Goal: Task Accomplishment & Management: Manage account settings

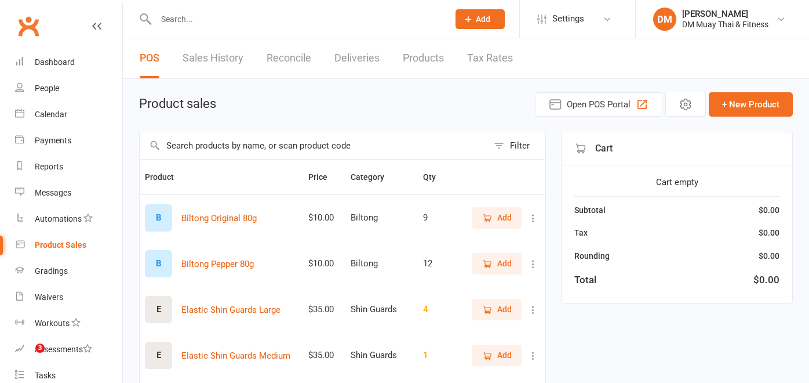
select select "100"
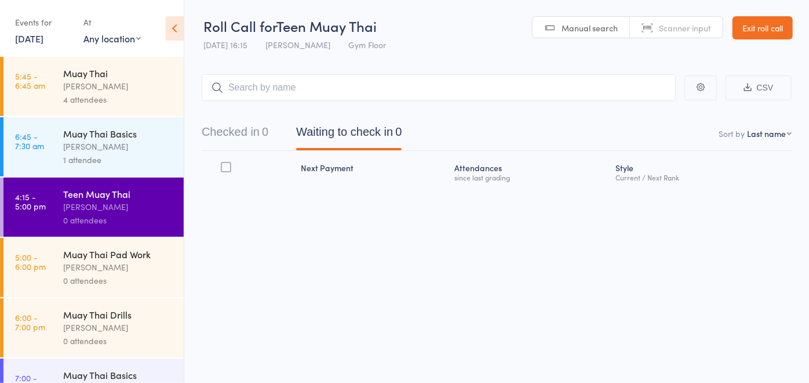
click at [117, 252] on div "Muay Thai Pad Work" at bounding box center [118, 254] width 111 height 13
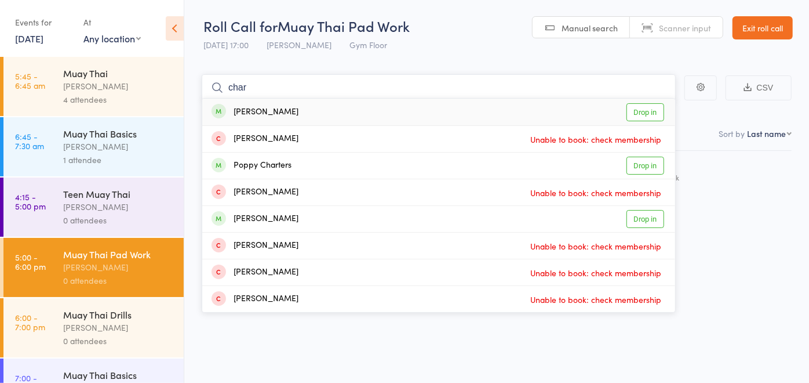
type input "char"
click at [273, 112] on div "Charlie Paul" at bounding box center [255, 112] width 87 height 13
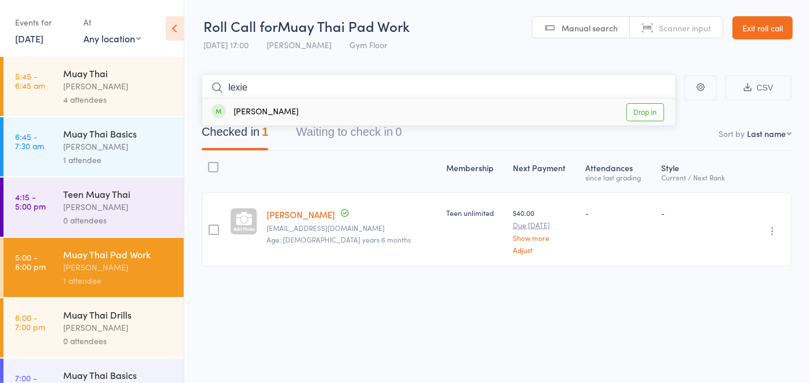
type input "lexie"
click at [322, 106] on div "Lexie Dusan-Muir Drop in" at bounding box center [438, 112] width 473 height 27
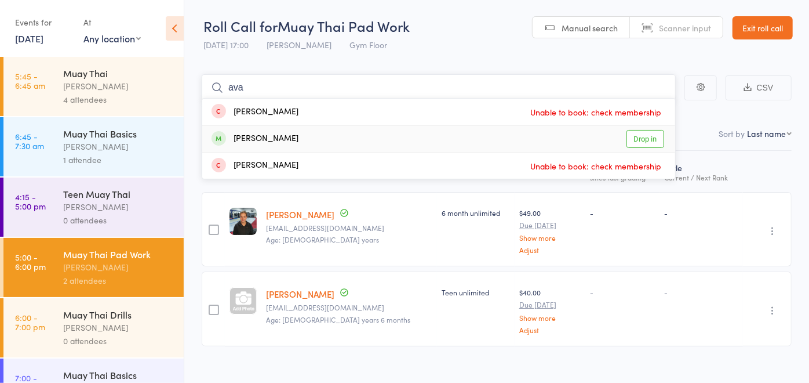
type input "ava"
click at [319, 140] on div "Ava Dusan-Muir Drop in" at bounding box center [438, 139] width 473 height 26
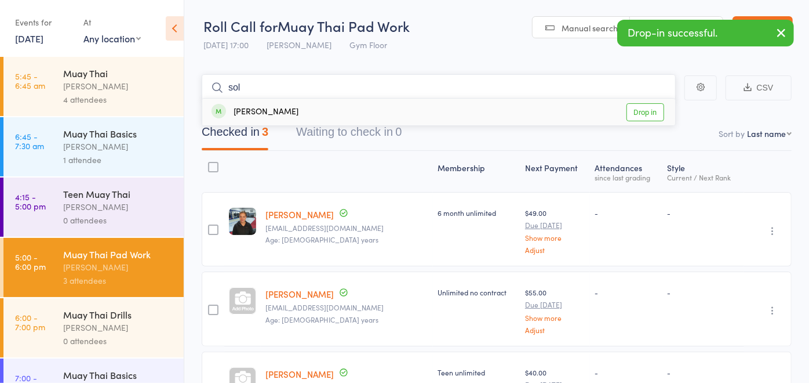
type input "sol"
click at [330, 108] on div "Sol Psaila Drop in" at bounding box center [438, 112] width 473 height 27
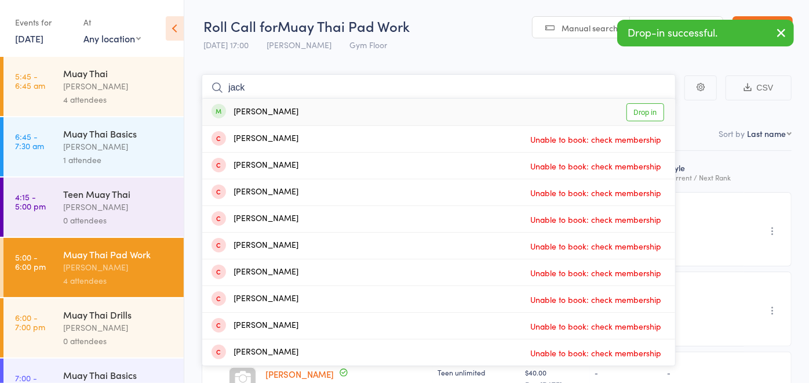
type input "jack"
click at [328, 113] on div "Jack Moy Drop in" at bounding box center [438, 112] width 473 height 27
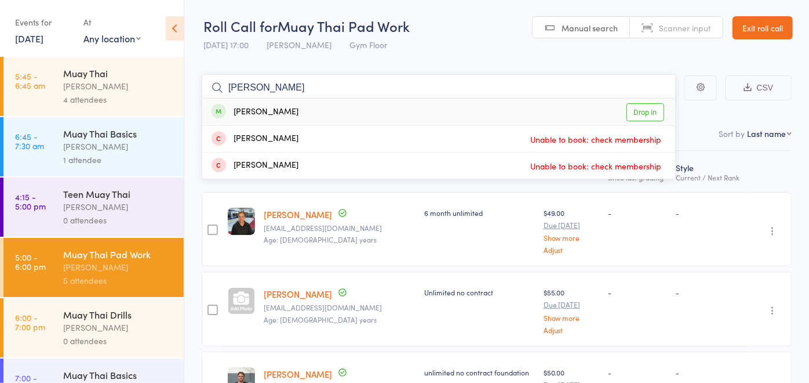
type input "rafael"
click at [328, 113] on div "Rafael Alves Drop in" at bounding box center [438, 112] width 473 height 27
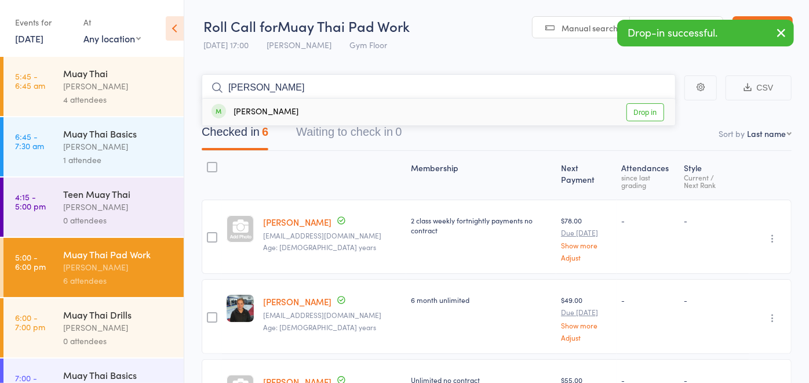
type input "ian"
click at [322, 117] on div "Ian Ritchie Drop in" at bounding box center [438, 112] width 473 height 27
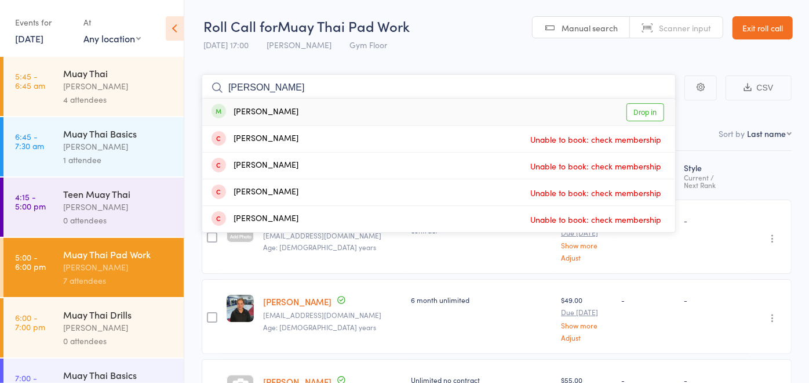
type input "mitch"
click at [325, 116] on div "Mitch Jackson Drop in" at bounding box center [438, 112] width 473 height 27
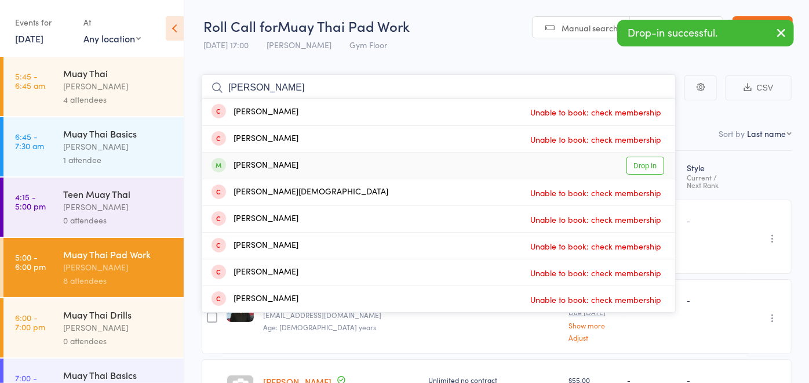
type input "nathan"
click at [319, 157] on div "Nathan Roberts Drop in" at bounding box center [438, 165] width 473 height 26
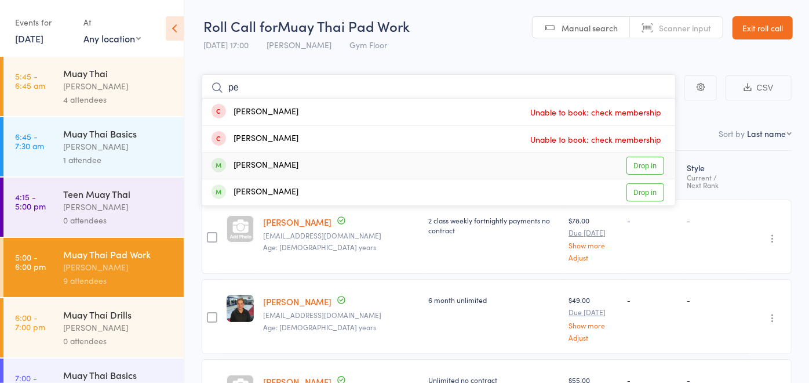
type input "p"
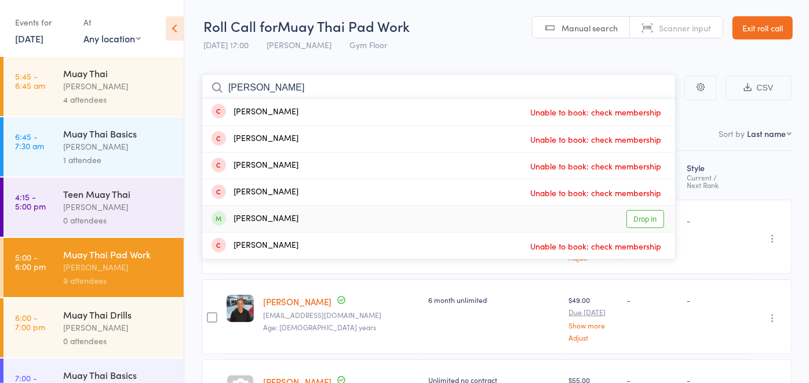
type input "scott"
click at [301, 213] on div "Scott Forbes Drop in" at bounding box center [438, 219] width 473 height 26
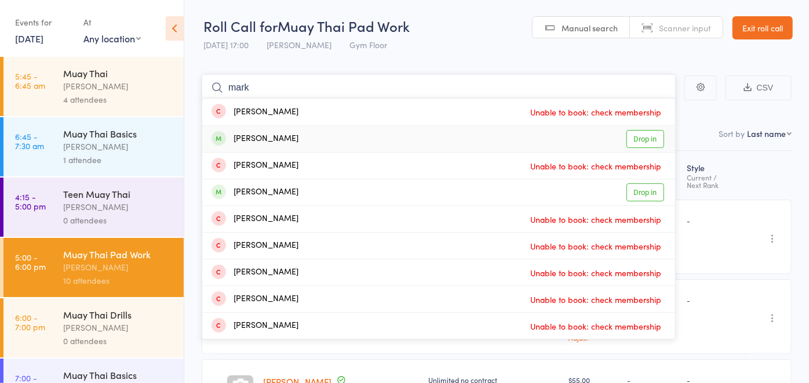
type input "mark"
click at [277, 134] on div "Mark Khalil Drop in" at bounding box center [438, 139] width 473 height 26
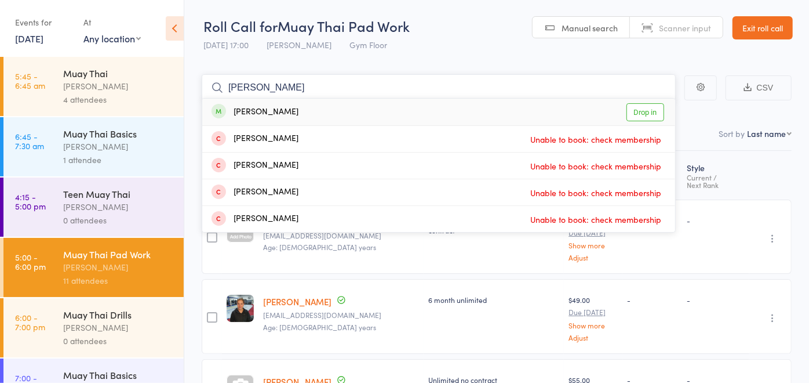
type input "simone"
click at [314, 115] on div "Simone Dench Drop in" at bounding box center [438, 112] width 473 height 27
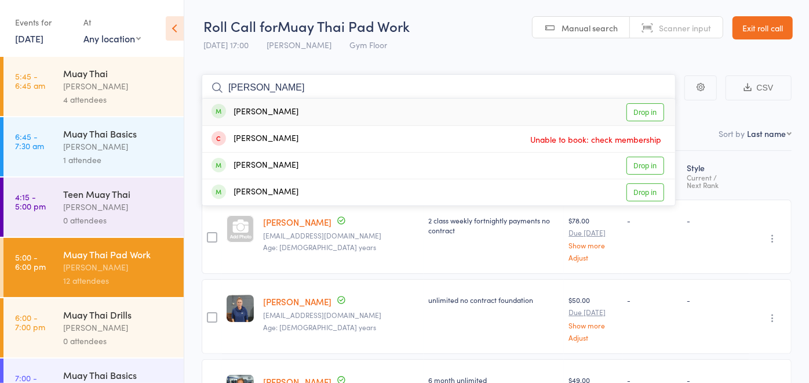
type input "peter"
click at [329, 119] on div "Peter Elliston Drop in" at bounding box center [438, 112] width 473 height 27
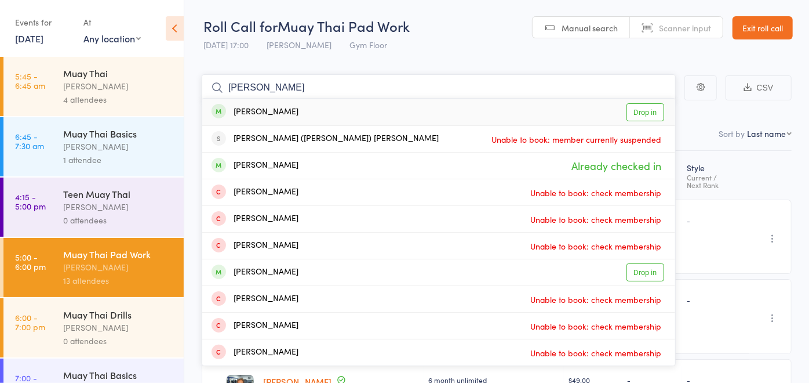
type input "jacob"
click at [310, 107] on div "Jacob Charters Drop in" at bounding box center [438, 112] width 473 height 27
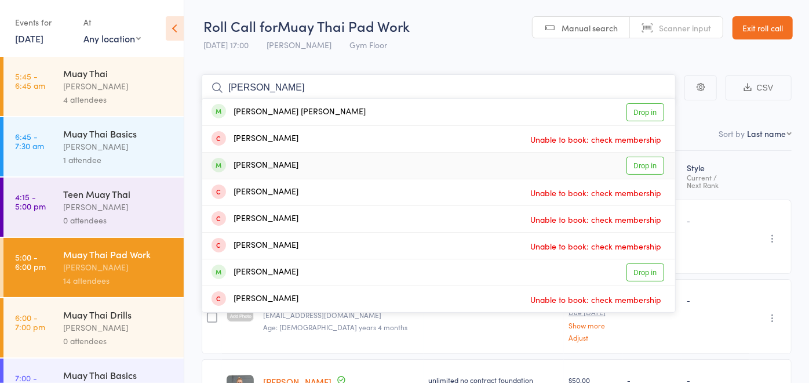
type input "cooper"
click at [321, 166] on div "Cooper Shepley Drop in" at bounding box center [438, 165] width 473 height 26
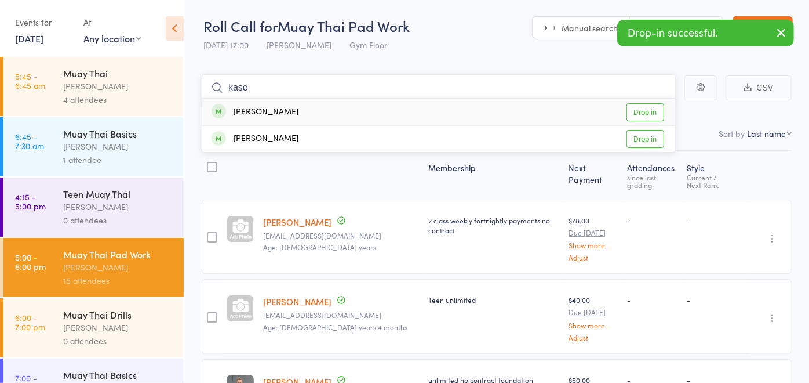
type input "kase"
click at [303, 106] on div "Kase Beck Drop in" at bounding box center [438, 112] width 473 height 27
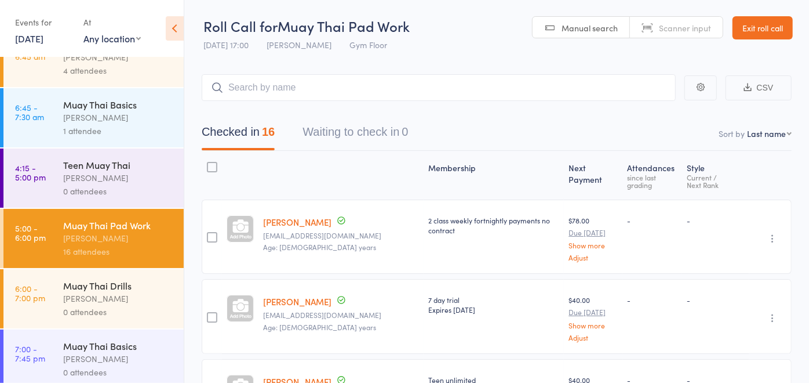
scroll to position [39, 0]
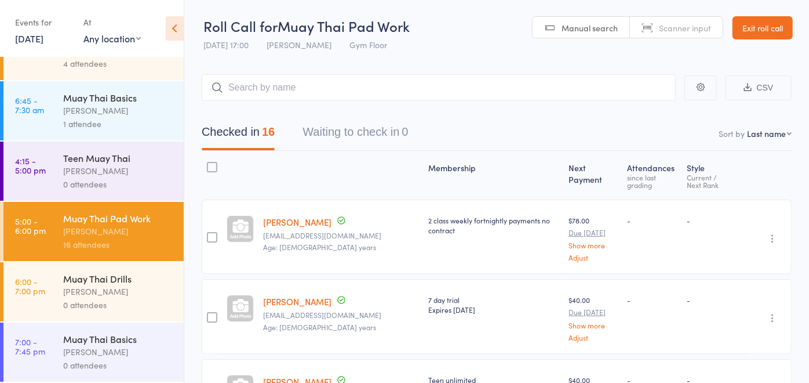
click at [89, 267] on div "Muay Thai Drills David McIntosh 0 attendees" at bounding box center [123, 291] width 121 height 59
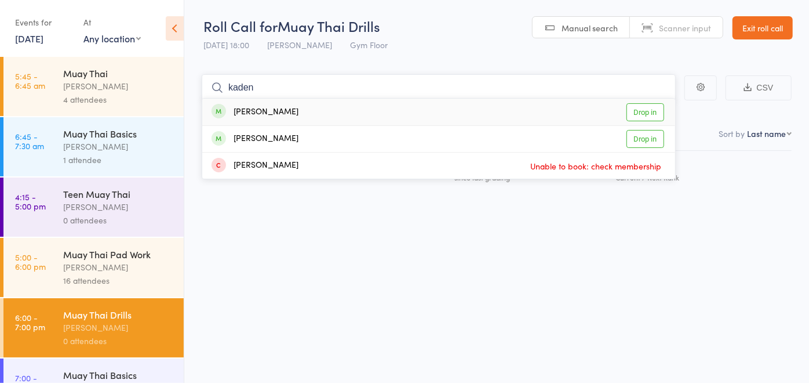
type input "kaden"
click at [341, 105] on div "Kaden Danyliuk Drop in" at bounding box center [438, 112] width 473 height 27
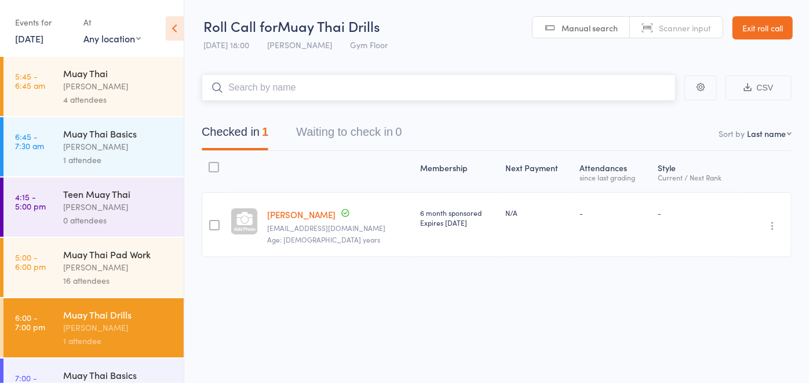
click at [288, 90] on input "search" at bounding box center [439, 87] width 474 height 27
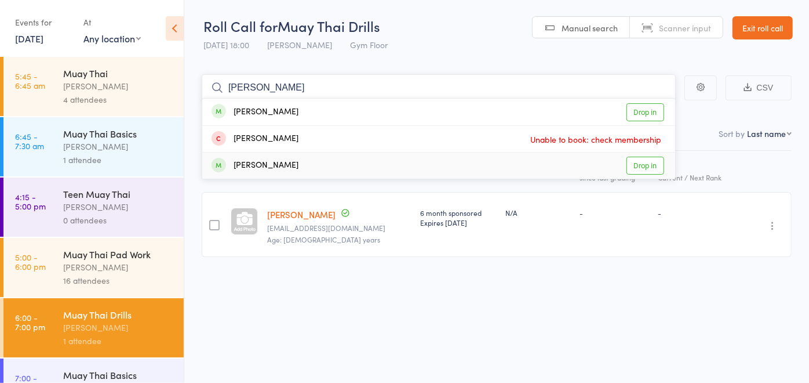
type input "owen"
click at [313, 172] on div "Owen Smithwick Drop in" at bounding box center [438, 165] width 473 height 26
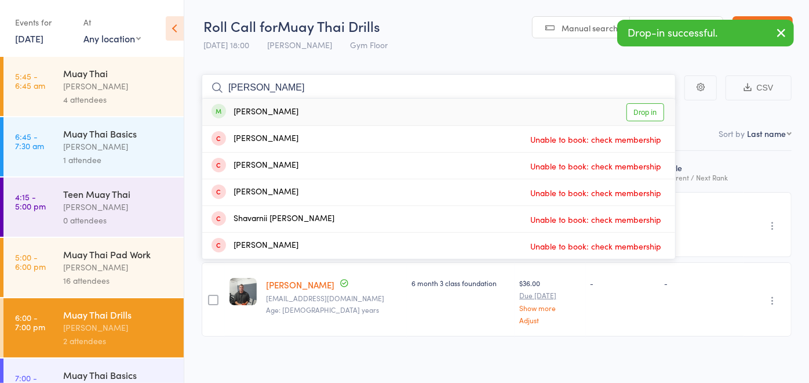
type input "shawn"
click at [310, 113] on div "Shawn Weston Drop in" at bounding box center [438, 112] width 473 height 27
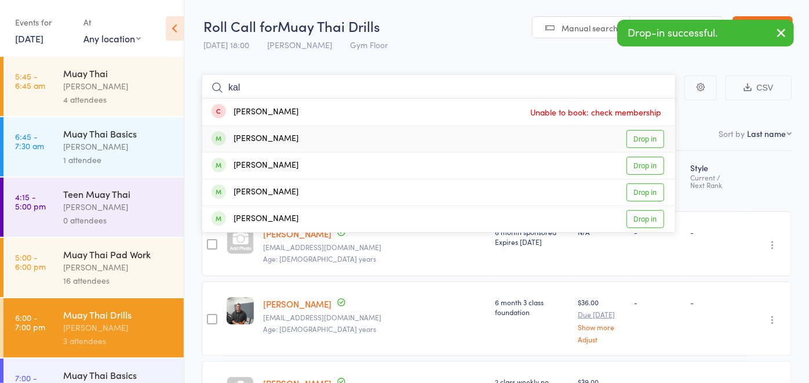
type input "kal"
click at [308, 139] on div "Kalila Zylstra Drop in" at bounding box center [438, 139] width 473 height 26
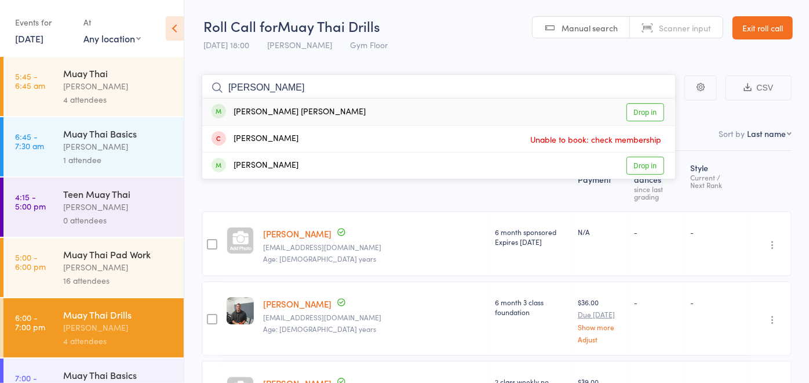
type input "kohan"
click at [271, 106] on div "Kohan Cryer" at bounding box center [289, 112] width 154 height 13
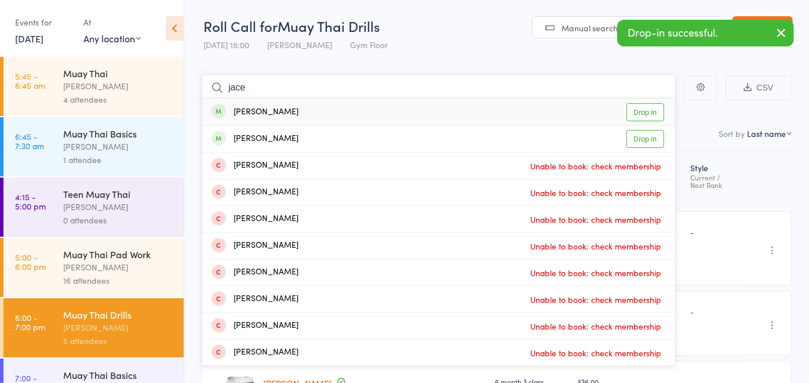
type input "jace"
click at [275, 110] on div "[PERSON_NAME]" at bounding box center [255, 112] width 87 height 13
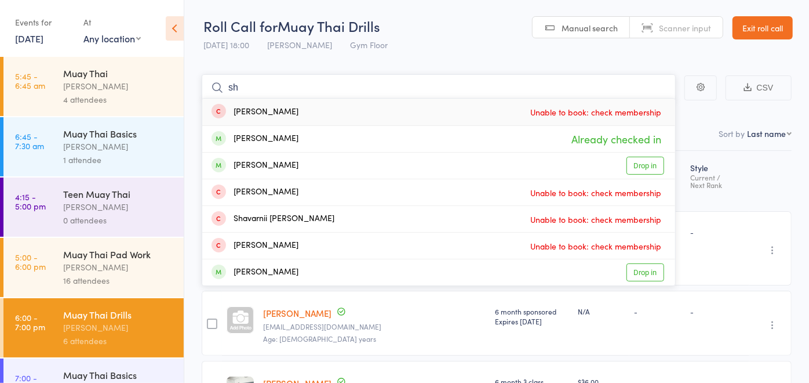
type input "s"
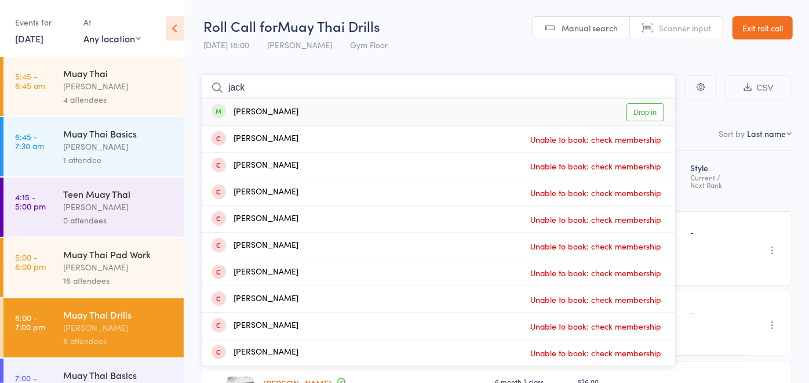
type input "jack"
click at [310, 117] on div "Jack Moy Drop in" at bounding box center [438, 112] width 473 height 27
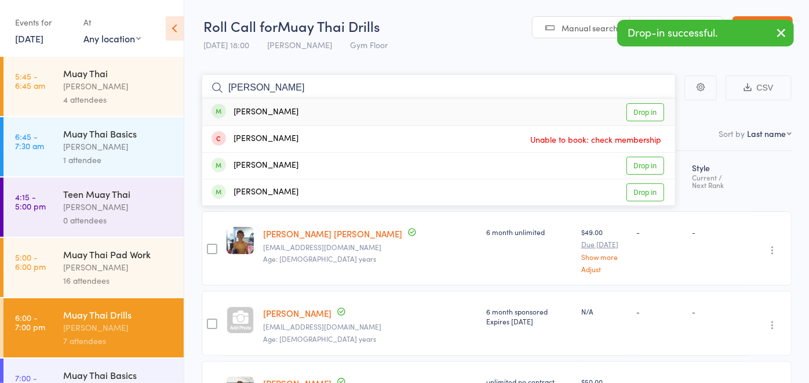
type input "peter"
click at [303, 115] on div "Peter Elliston Drop in" at bounding box center [438, 112] width 473 height 27
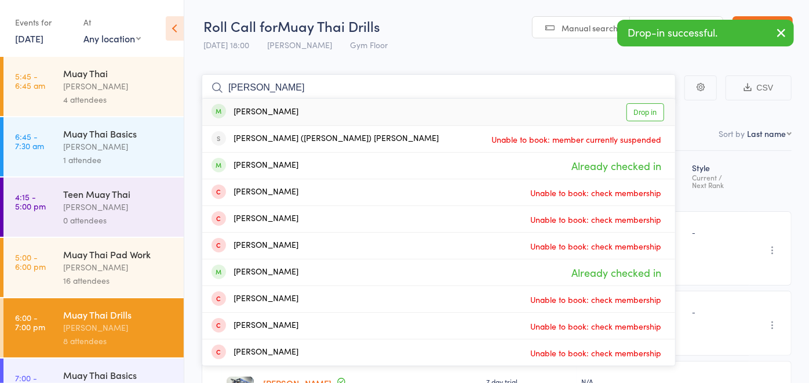
type input "jacob"
click at [281, 115] on div "[PERSON_NAME]" at bounding box center [255, 112] width 87 height 13
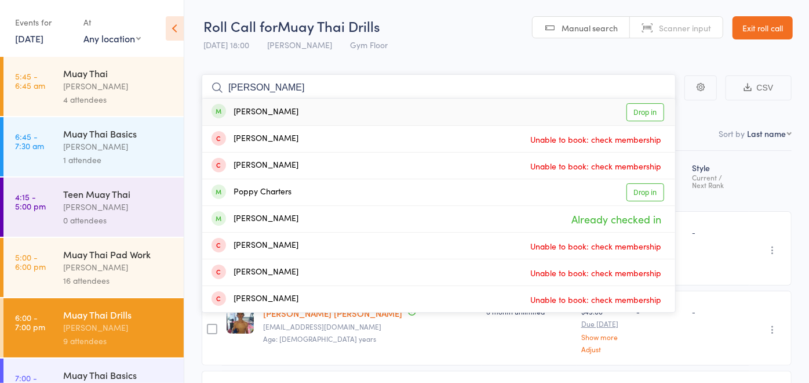
type input "charlie"
click at [281, 114] on div "Charlie Paul Drop in" at bounding box center [438, 112] width 473 height 27
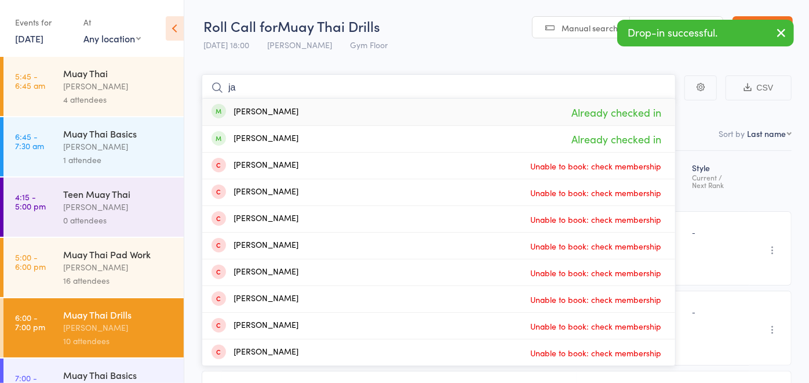
type input "j"
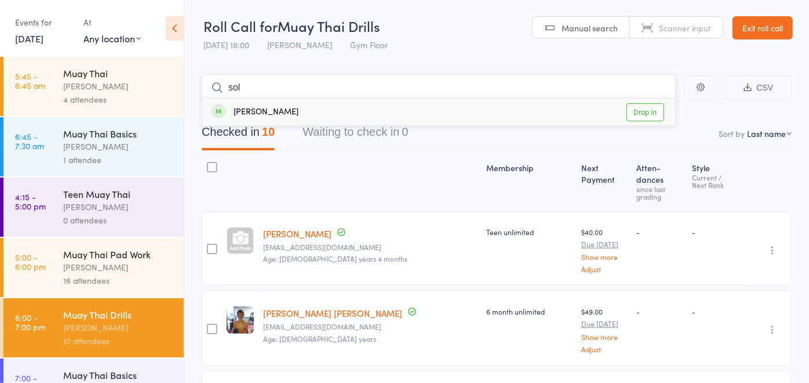
type input "sol"
click at [281, 115] on div "Sol Psaila Drop in" at bounding box center [438, 112] width 473 height 27
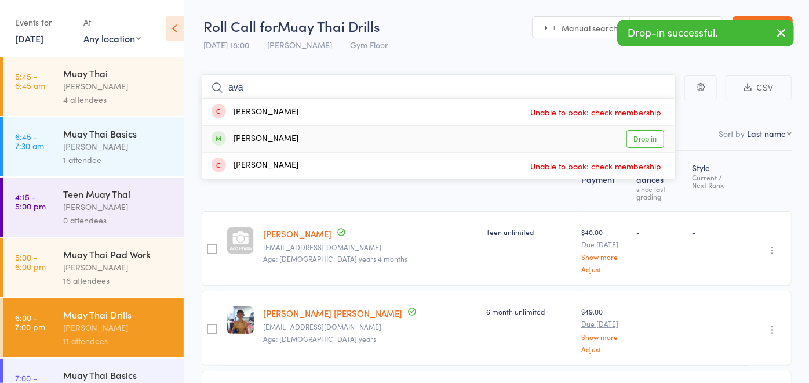
type input "ava"
click at [279, 137] on div "[PERSON_NAME]" at bounding box center [255, 138] width 87 height 13
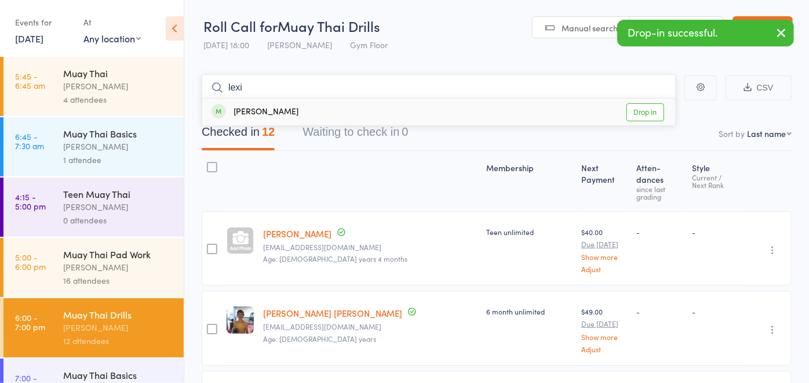
type input "lexi"
click at [307, 115] on div "Lexie Dusan-Muir Drop in" at bounding box center [438, 112] width 473 height 27
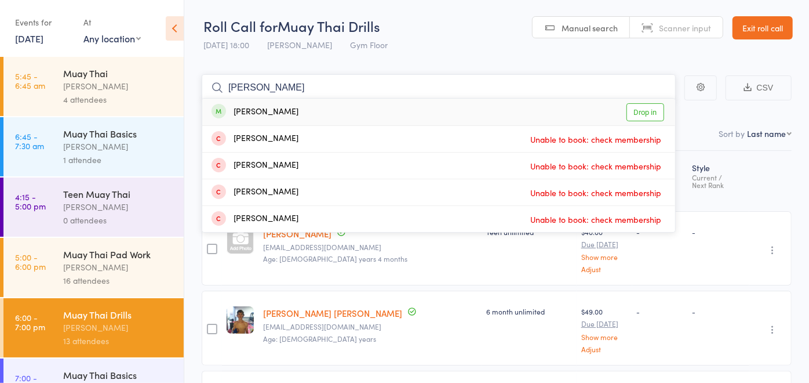
type input "mitch"
click at [300, 111] on div "Mitch Jackson Drop in" at bounding box center [438, 112] width 473 height 27
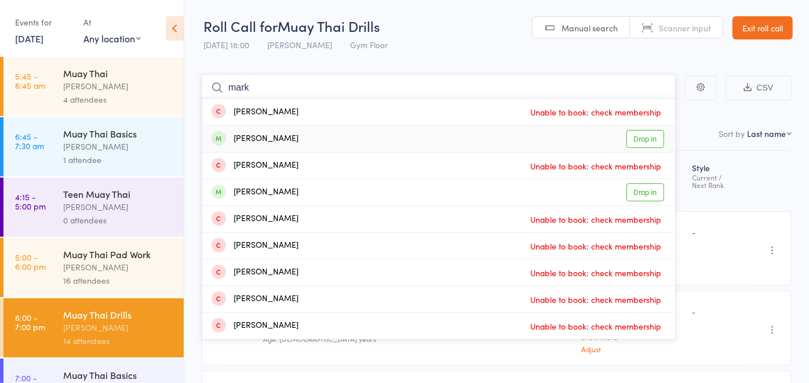
type input "mark"
click at [300, 144] on div "Mark Khalil Drop in" at bounding box center [438, 139] width 473 height 26
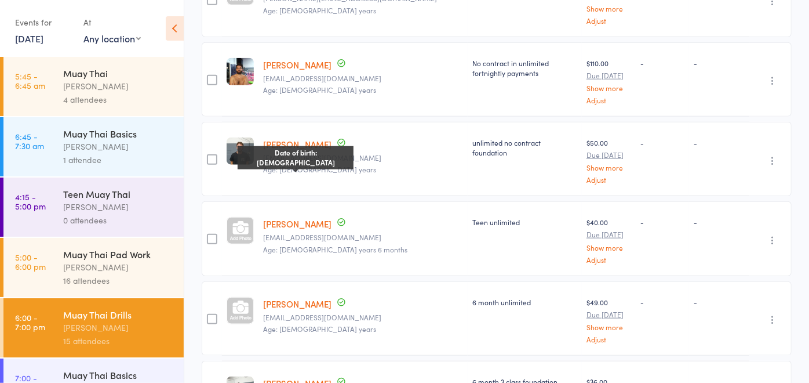
scroll to position [708, 0]
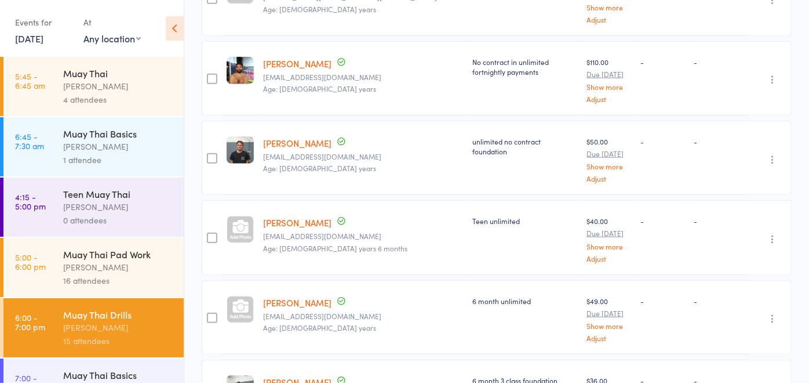
click at [773, 154] on icon "button" at bounding box center [773, 160] width 12 height 12
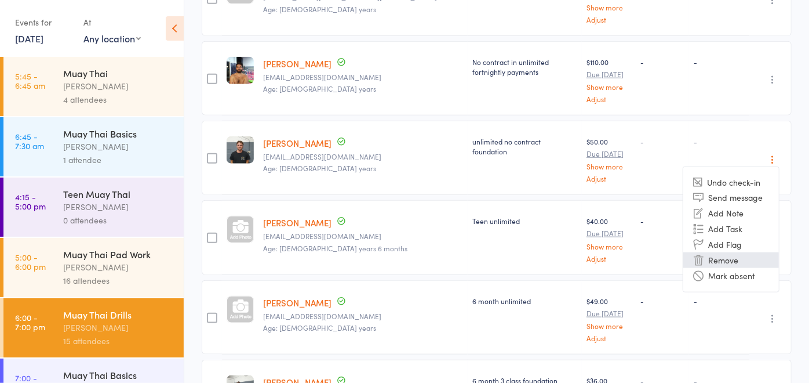
click at [752, 252] on li "Remove" at bounding box center [731, 260] width 96 height 16
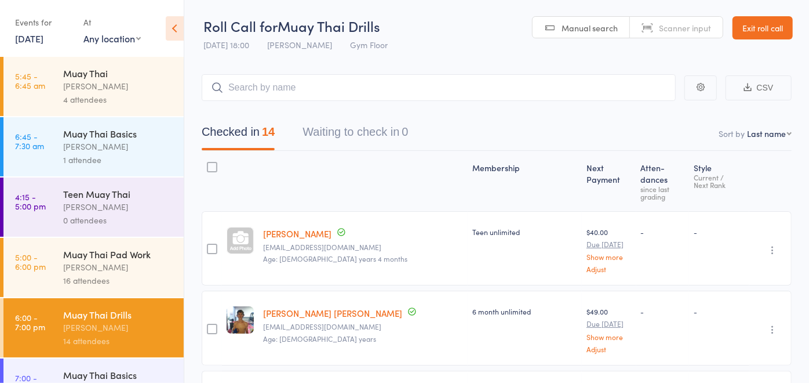
scroll to position [39, 0]
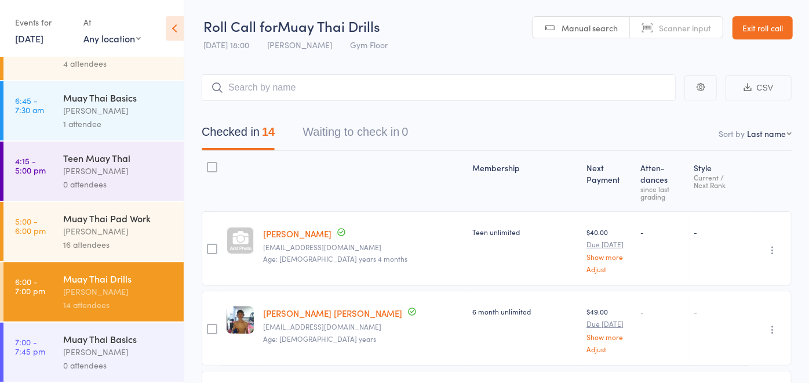
click at [107, 355] on div "[PERSON_NAME]" at bounding box center [118, 351] width 111 height 13
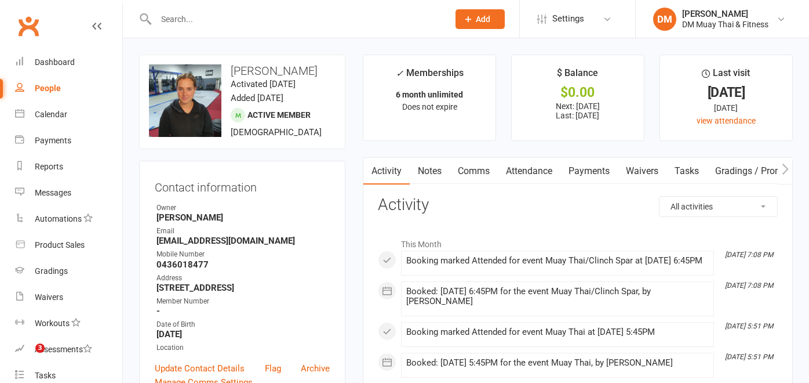
click at [255, 9] on div at bounding box center [289, 19] width 301 height 38
click at [250, 13] on input "text" at bounding box center [296, 19] width 288 height 16
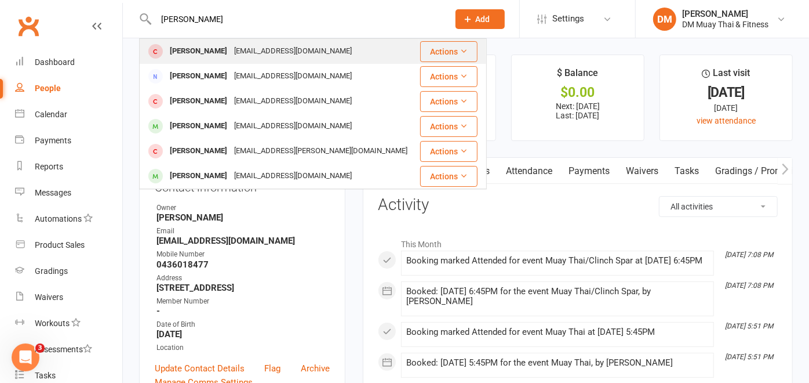
type input "peter"
click at [241, 46] on div "Peterjameselliston@gmail.com" at bounding box center [293, 51] width 125 height 17
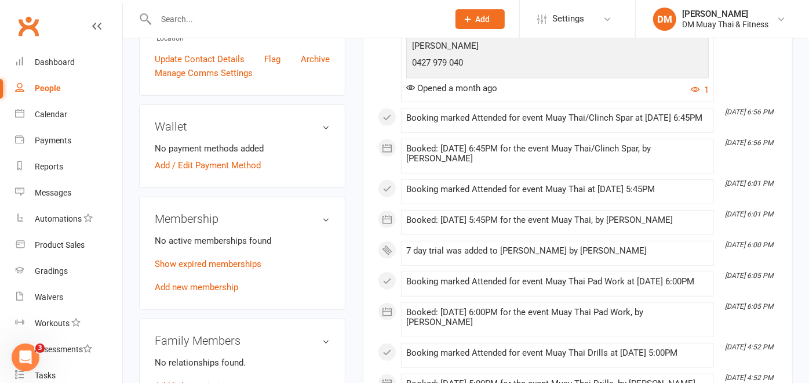
scroll to position [322, 0]
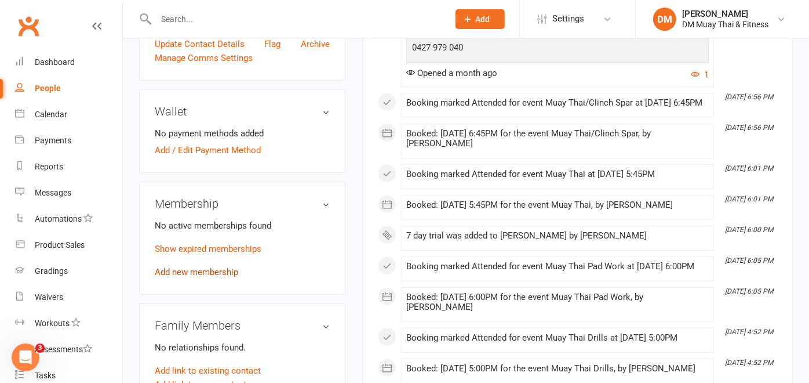
click at [230, 270] on link "Add new membership" at bounding box center [196, 272] width 83 height 10
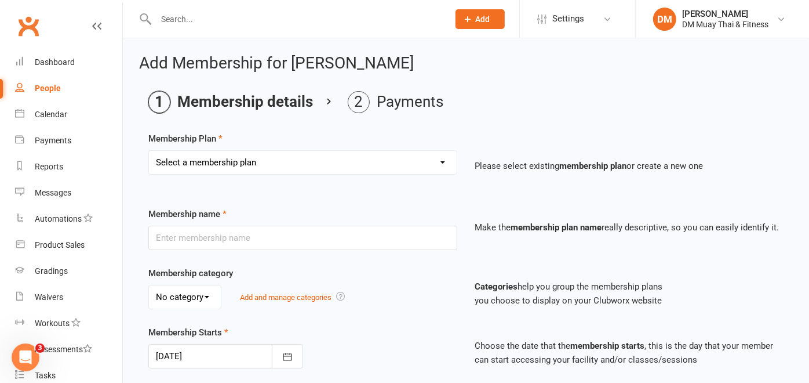
click at [377, 166] on select "Select a membership plan Create new Membership Plan 6 month sponsored 12 month …" at bounding box center [303, 162] width 308 height 23
select select "18"
click at [149, 151] on select "Select a membership plan Create new Membership Plan 6 month sponsored 12 month …" at bounding box center [303, 162] width 308 height 23
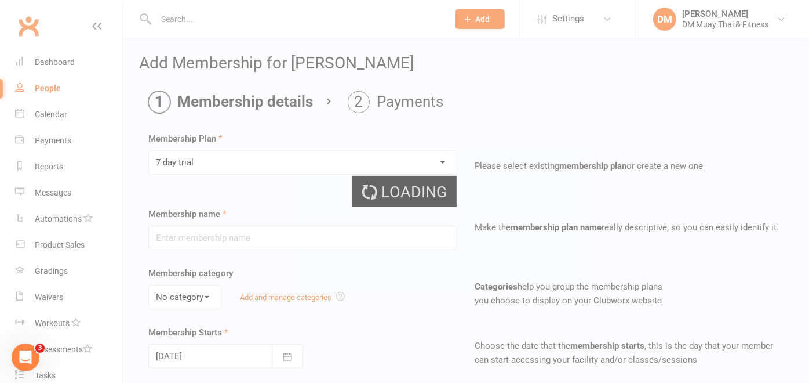
type input "7 day trial"
select select "7"
type input "7"
select select "0"
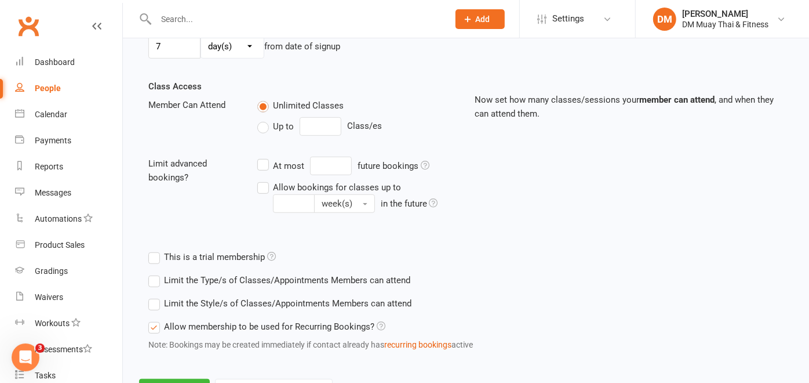
scroll to position [420, 0]
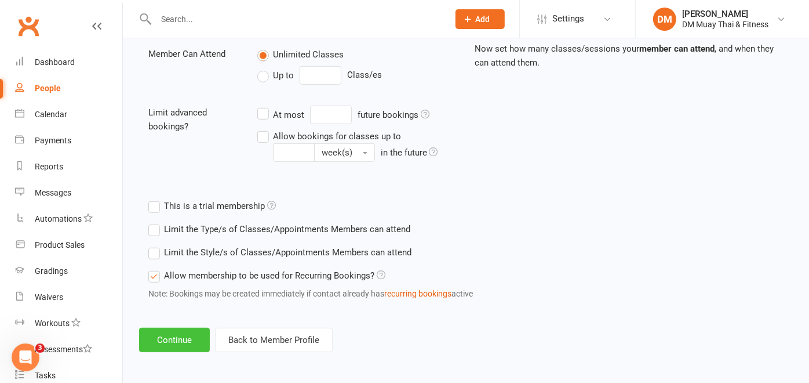
click at [166, 337] on button "Continue" at bounding box center [174, 340] width 71 height 24
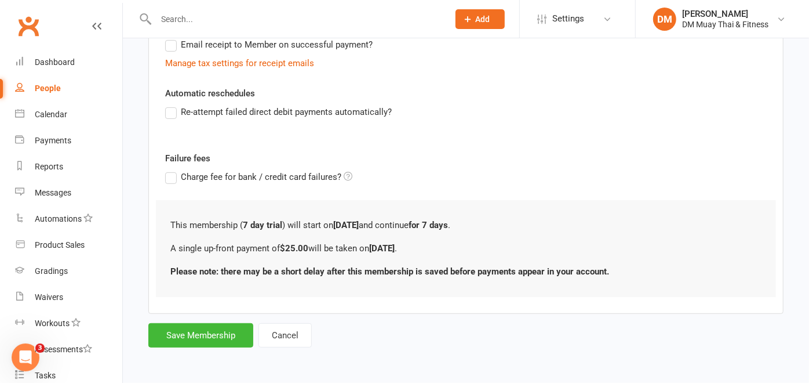
scroll to position [0, 0]
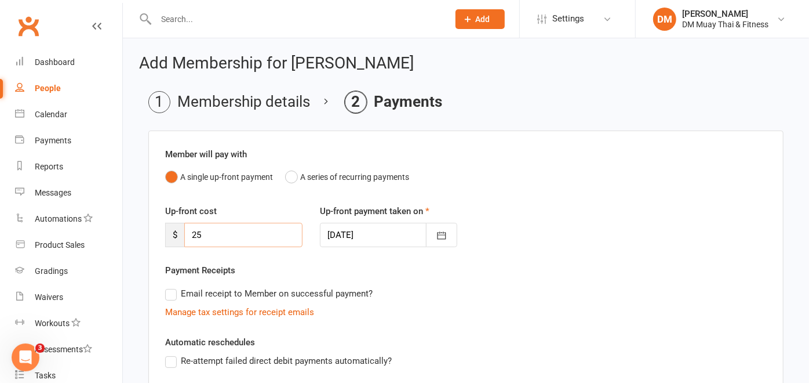
click at [260, 236] on input "25" at bounding box center [243, 235] width 118 height 24
type input "2"
type input "0"
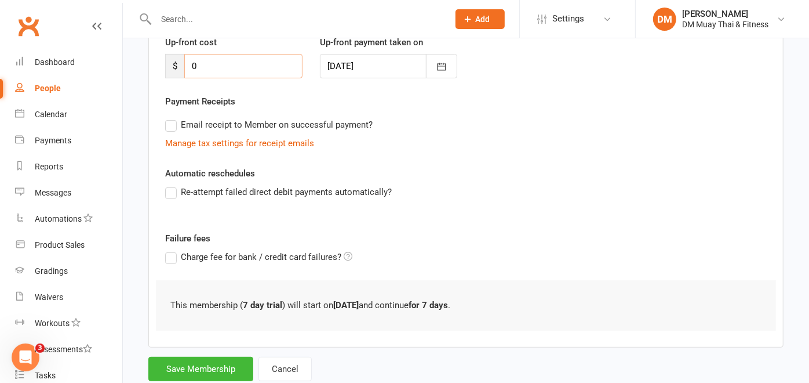
scroll to position [201, 0]
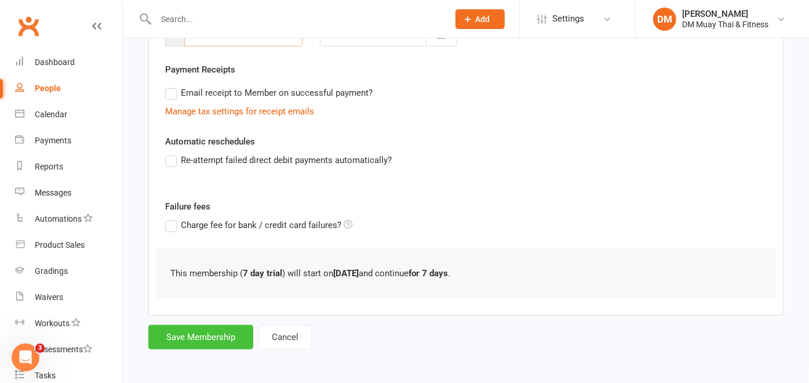
type input "0"
click at [177, 334] on button "Save Membership" at bounding box center [200, 337] width 105 height 24
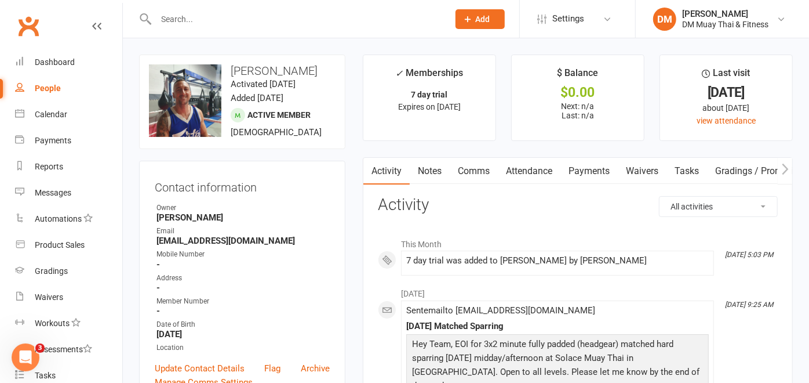
click at [280, 21] on input "text" at bounding box center [296, 19] width 288 height 16
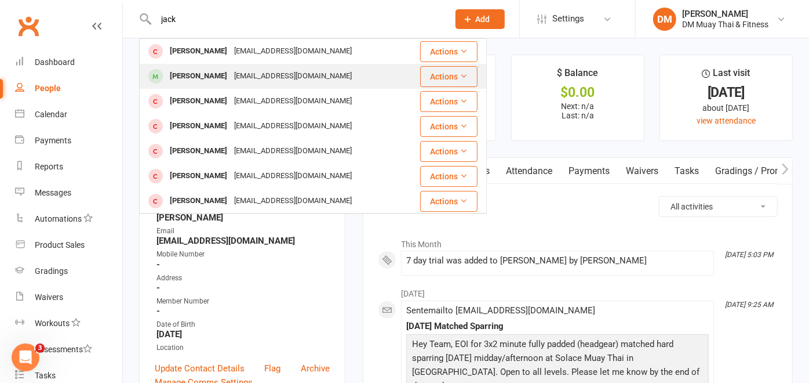
type input "jack"
click at [239, 67] on div "Jack Moy jackmoyy1@icloud.com" at bounding box center [279, 76] width 279 height 24
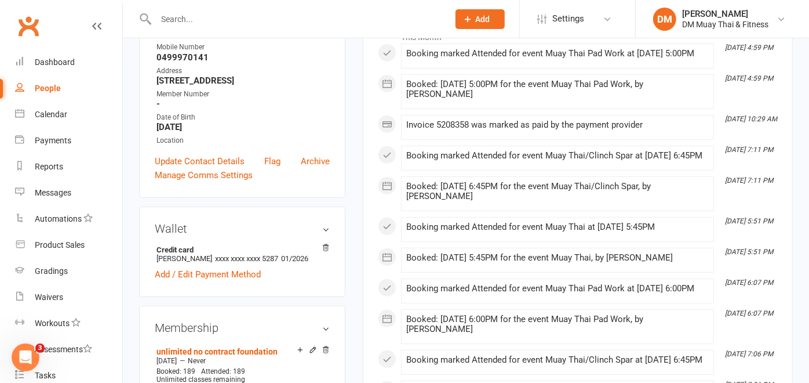
scroll to position [77, 0]
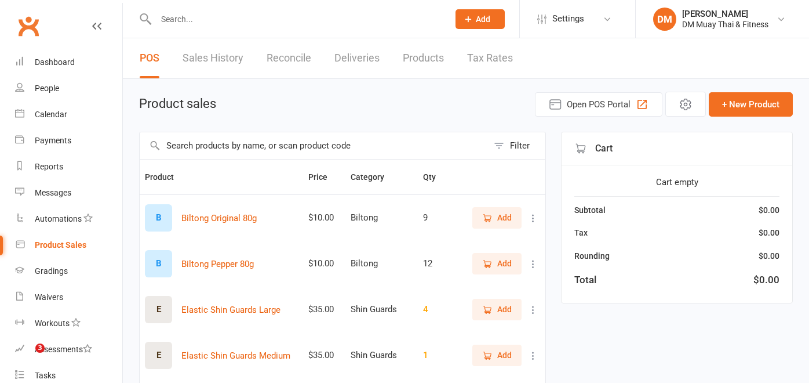
select select "100"
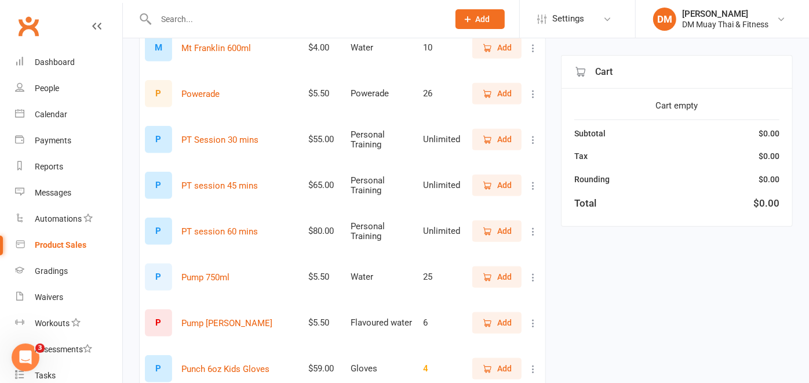
scroll to position [708, 0]
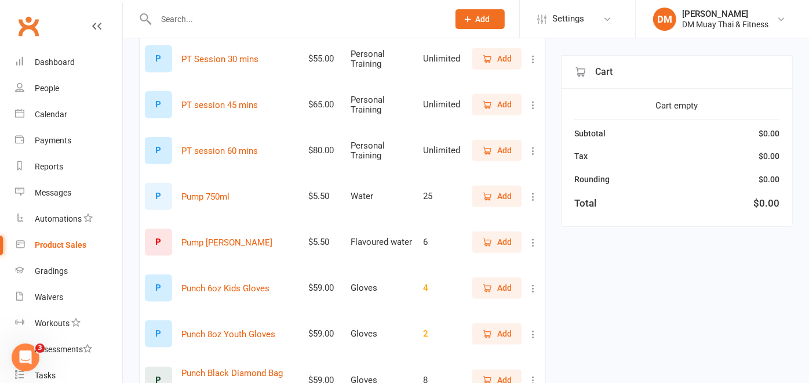
click at [488, 198] on icon "button" at bounding box center [487, 196] width 10 height 10
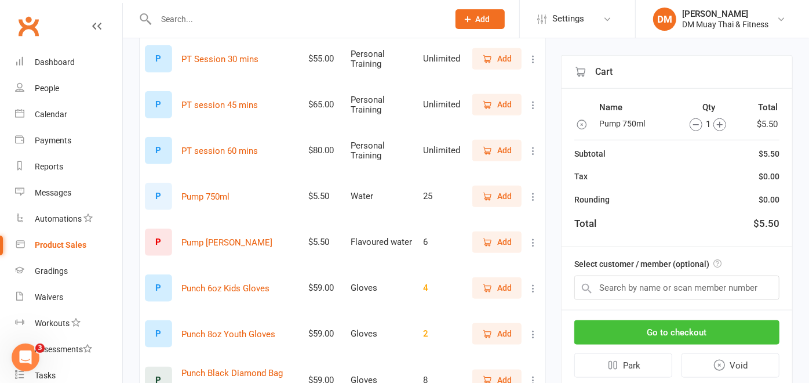
click at [697, 324] on button "Go to checkout" at bounding box center [676, 332] width 205 height 24
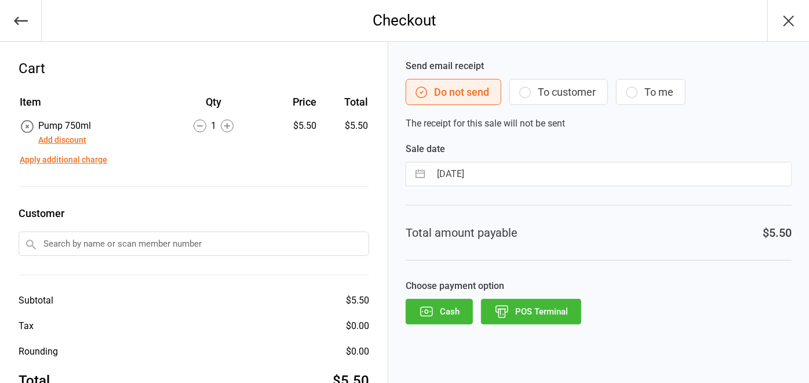
click at [526, 300] on button "POS Terminal" at bounding box center [531, 312] width 100 height 26
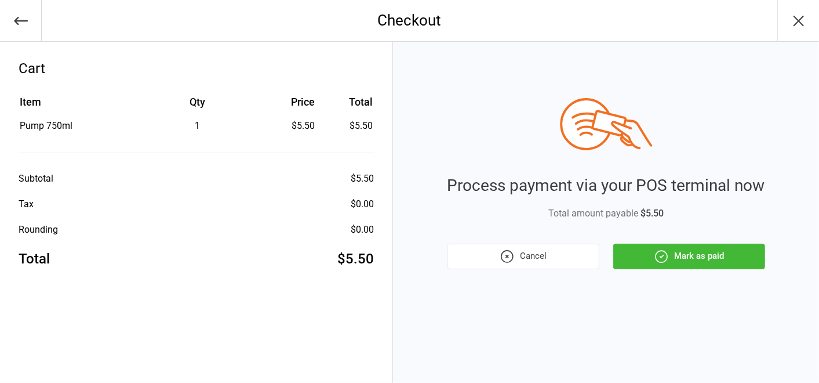
click at [712, 248] on button "Mark as paid" at bounding box center [689, 256] width 152 height 26
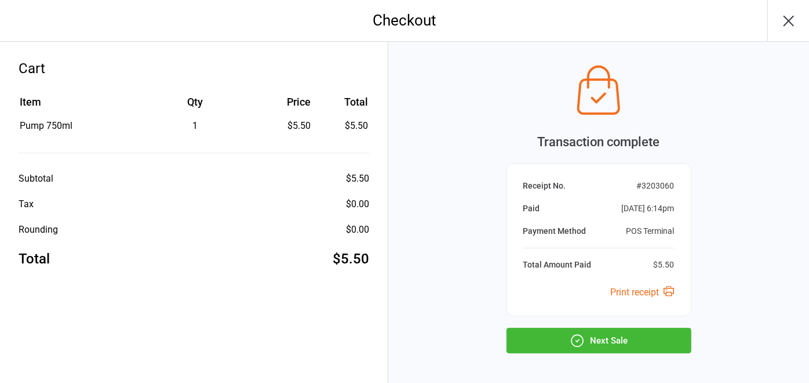
click at [648, 336] on button "Next Sale" at bounding box center [599, 341] width 185 height 26
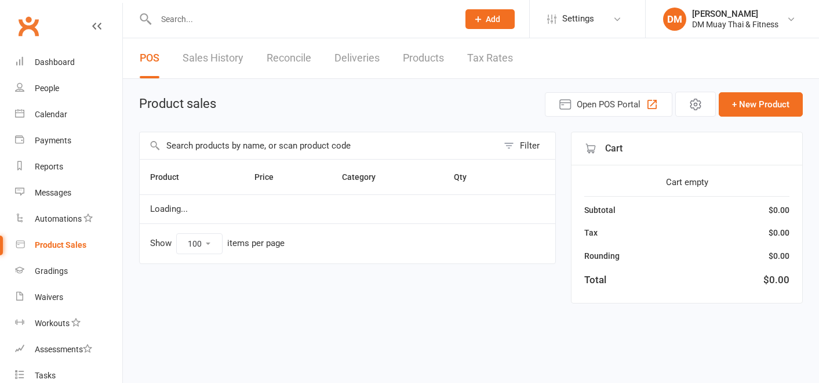
select select "100"
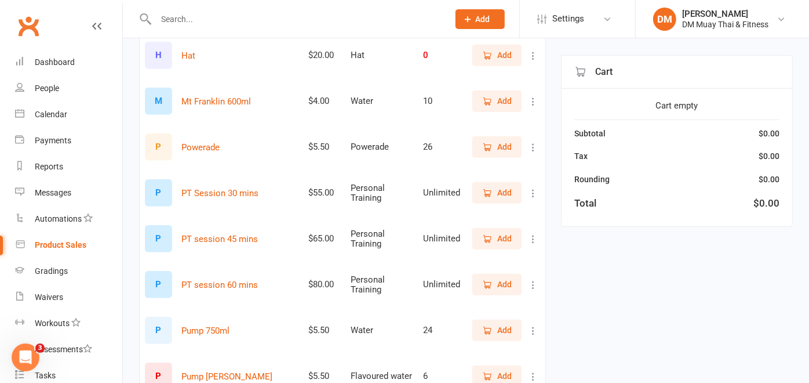
scroll to position [644, 0]
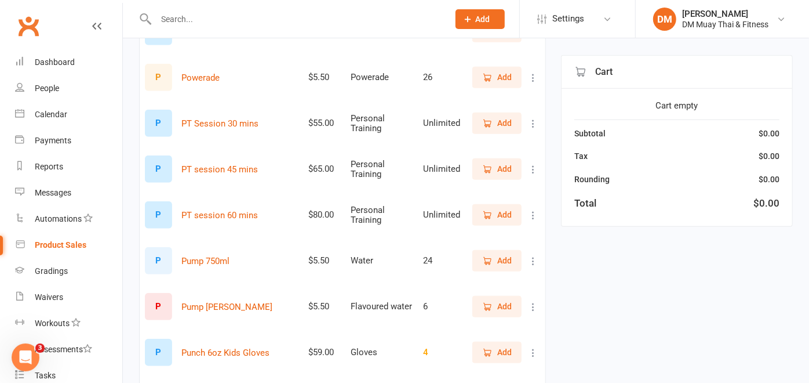
click at [488, 261] on span "Add" at bounding box center [497, 260] width 30 height 13
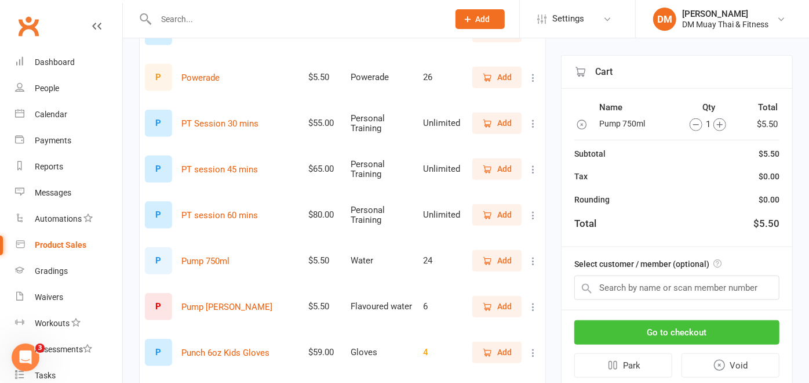
click at [664, 329] on button "Go to checkout" at bounding box center [676, 332] width 205 height 24
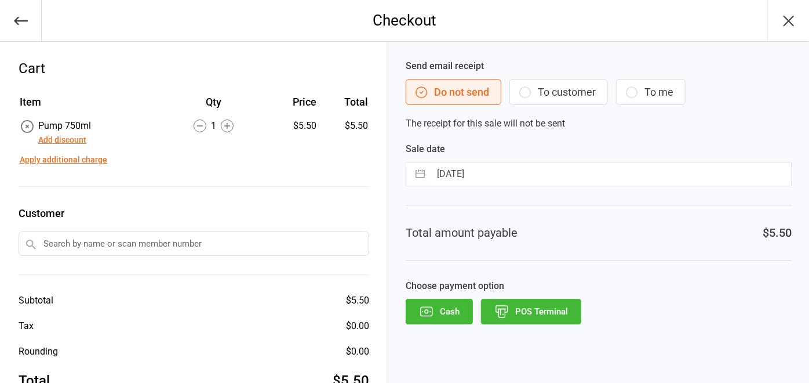
click at [556, 303] on button "POS Terminal" at bounding box center [531, 312] width 100 height 26
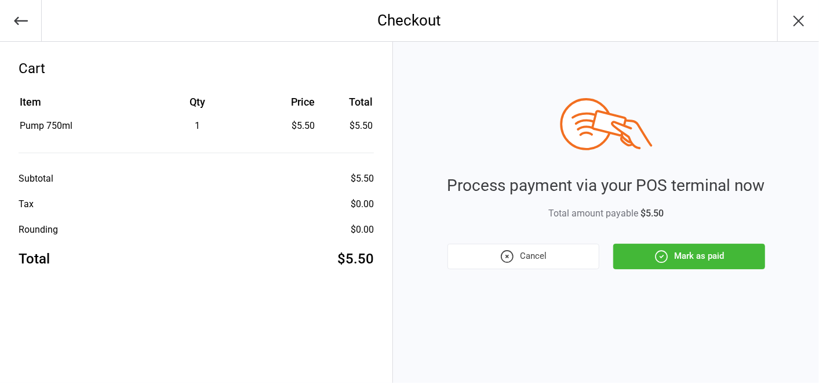
click at [665, 252] on icon "button" at bounding box center [661, 256] width 15 height 15
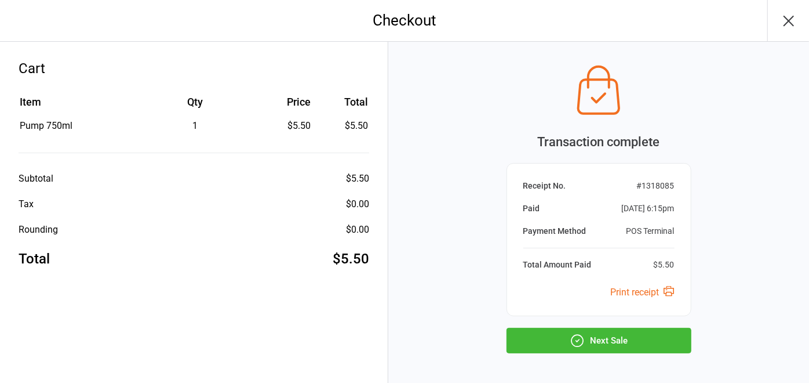
click at [629, 339] on button "Next Sale" at bounding box center [599, 341] width 185 height 26
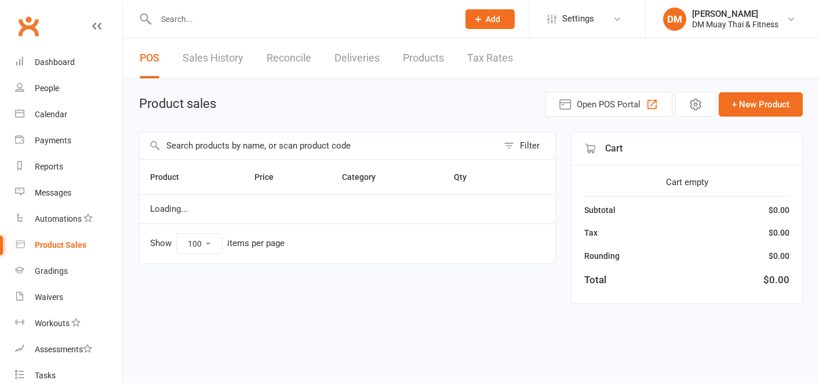
select select "100"
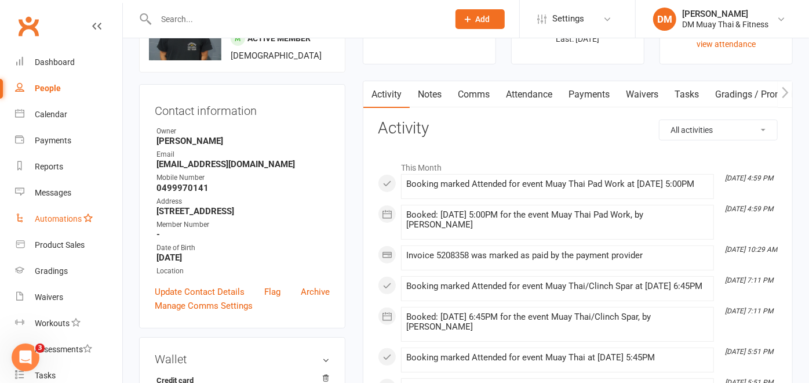
scroll to position [77, 0]
click at [59, 56] on link "Dashboard" at bounding box center [68, 62] width 107 height 26
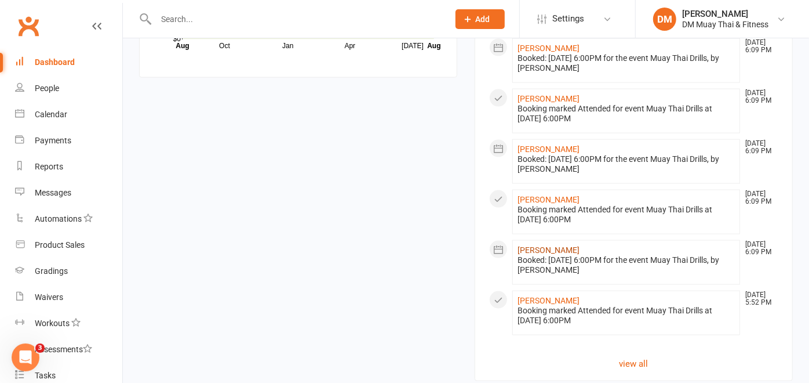
scroll to position [1073, 0]
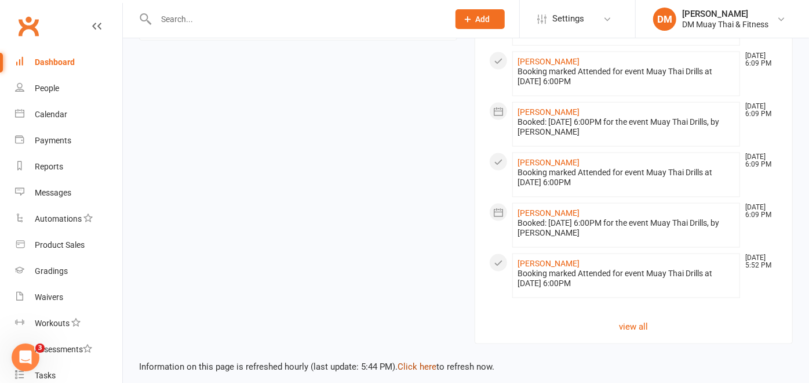
click at [410, 362] on link "Click here" at bounding box center [417, 367] width 39 height 10
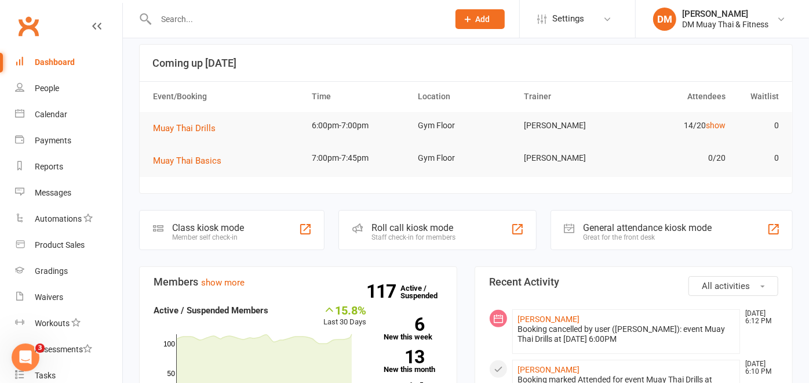
scroll to position [0, 0]
